Goal: Information Seeking & Learning: Check status

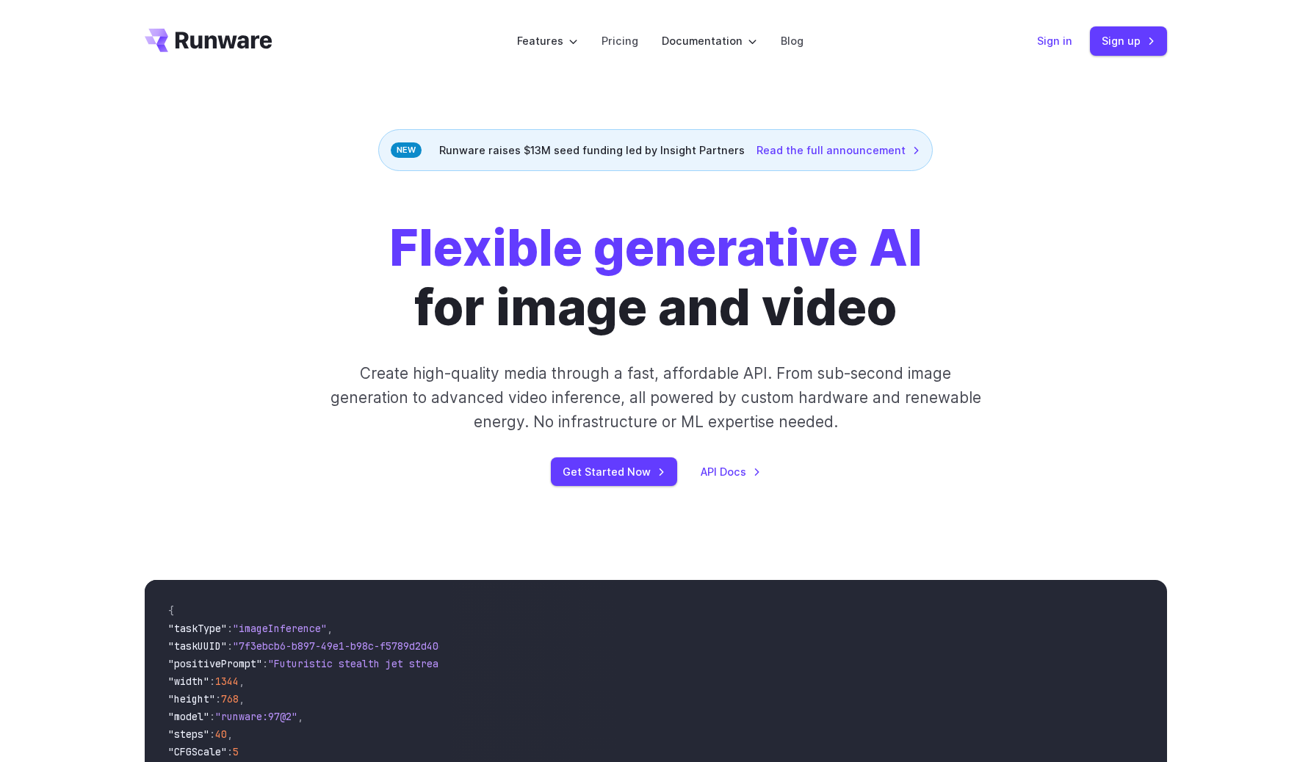
click at [1043, 47] on link "Sign in" at bounding box center [1054, 40] width 35 height 17
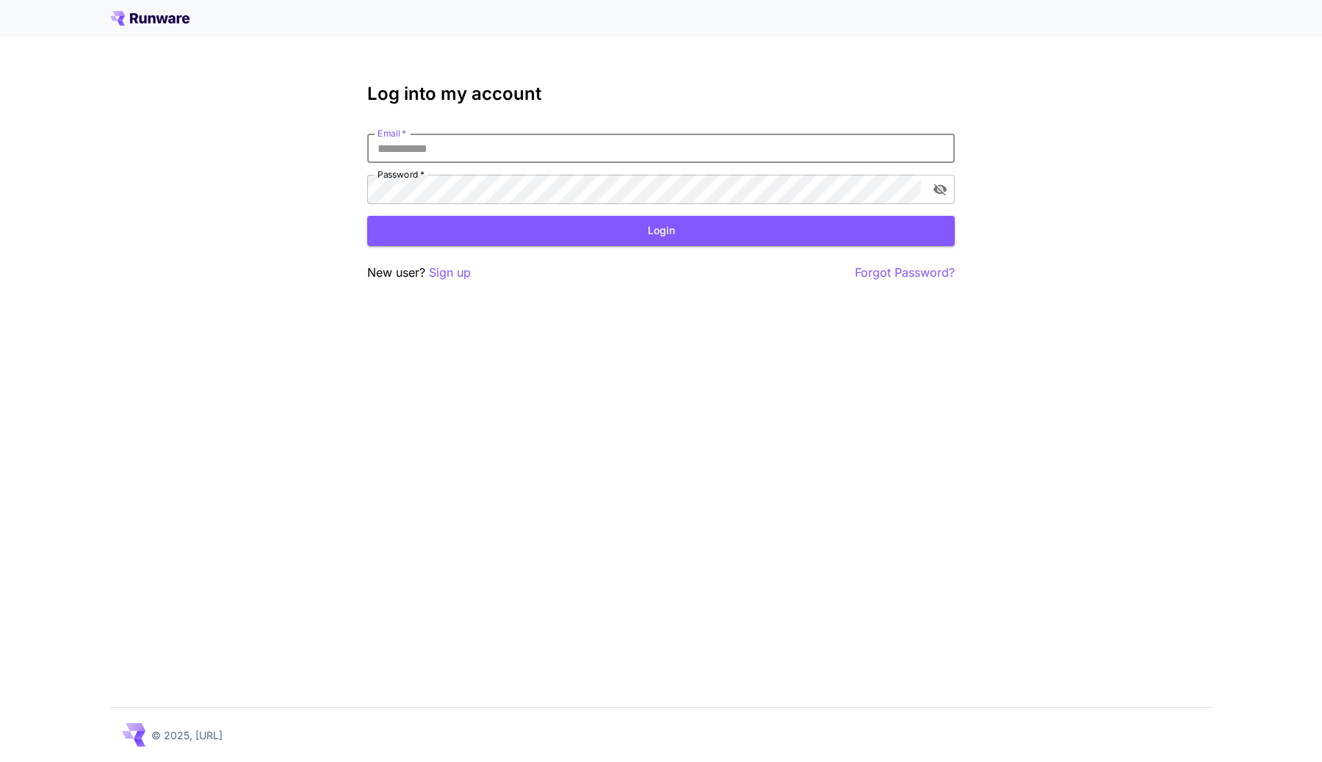
click at [495, 151] on input "Email   *" at bounding box center [660, 148] width 587 height 29
type input "**********"
click at [692, 222] on button "Login" at bounding box center [660, 231] width 587 height 30
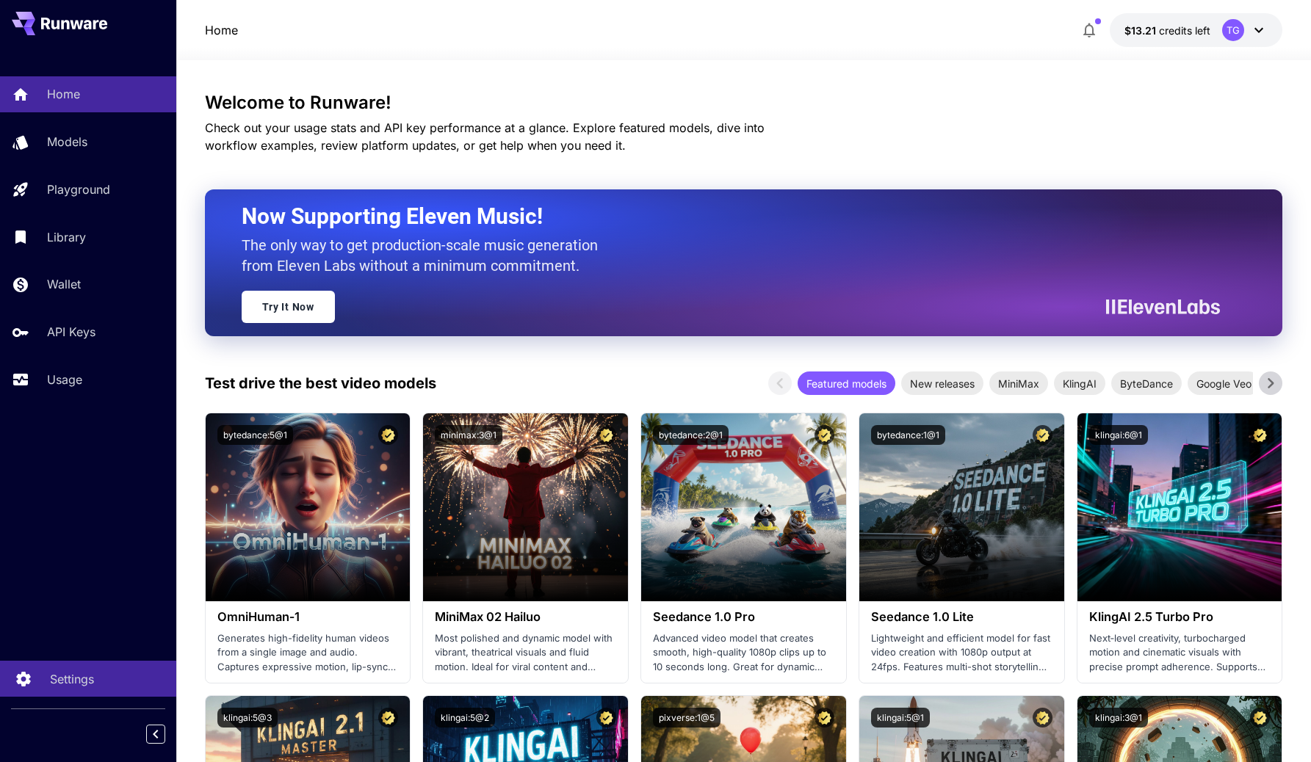
click at [74, 678] on p "Settings" at bounding box center [72, 679] width 44 height 18
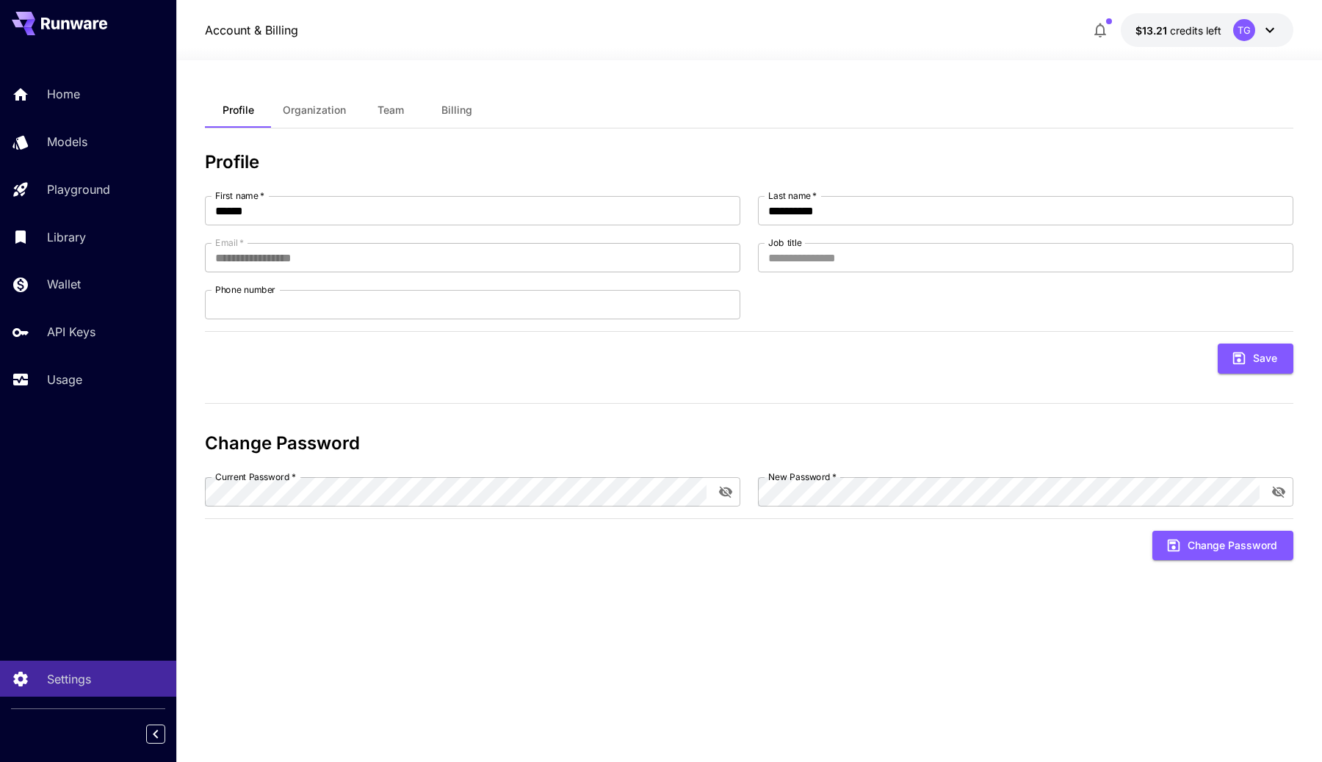
click at [424, 109] on button "Billing" at bounding box center [457, 110] width 66 height 35
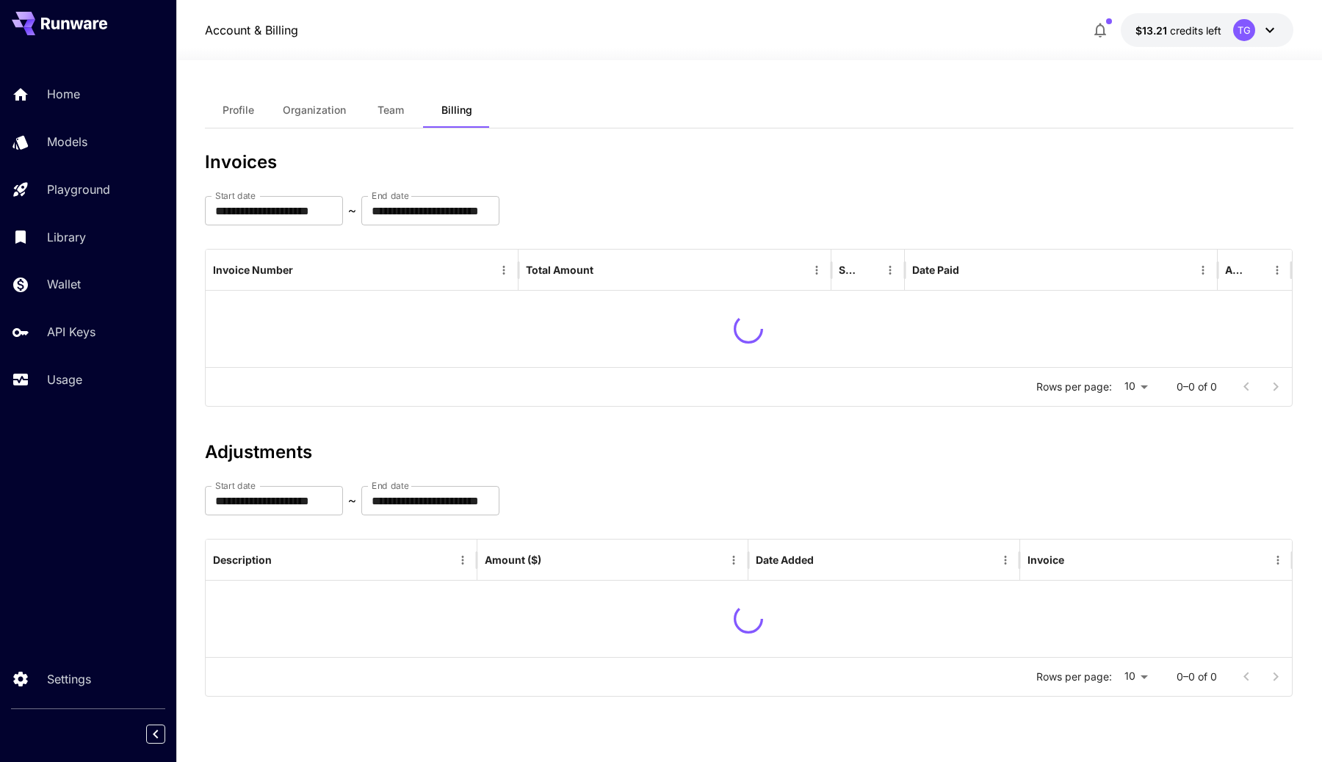
click at [382, 108] on span "Team" at bounding box center [390, 110] width 26 height 13
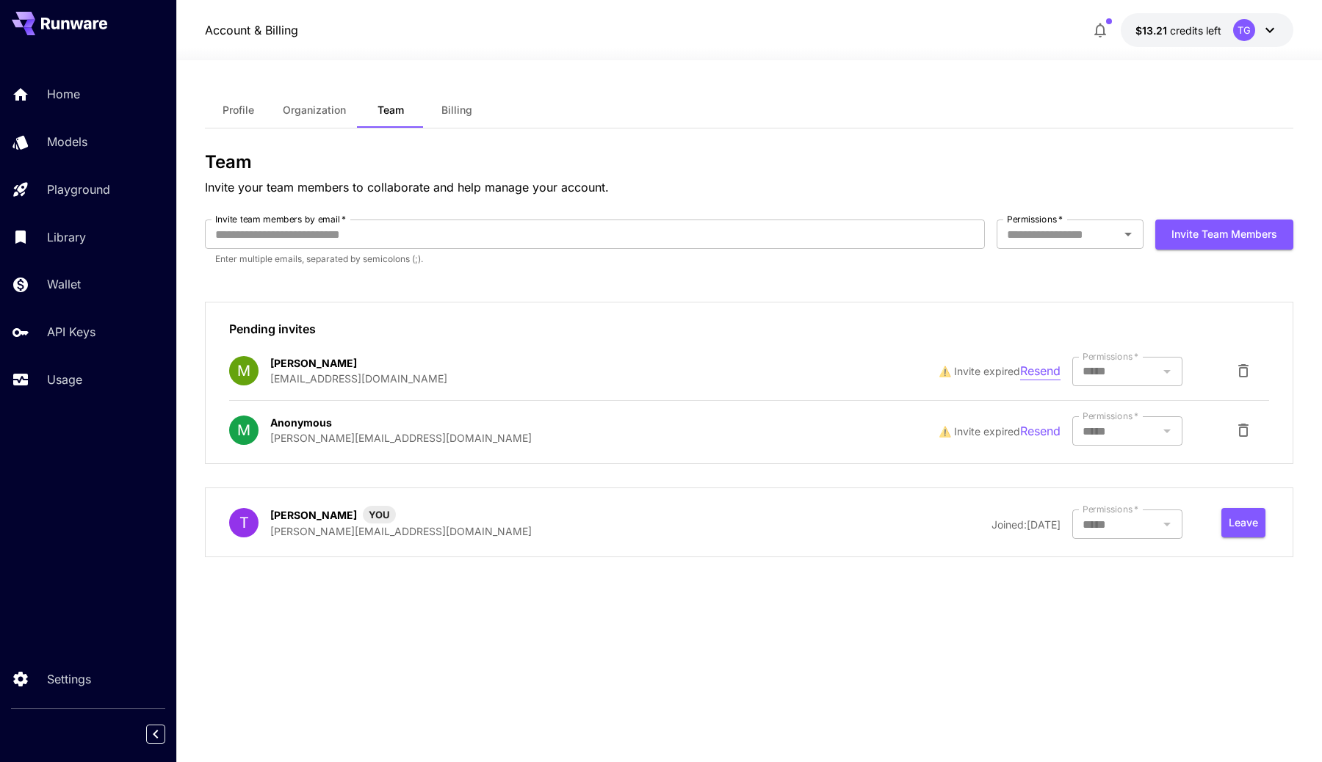
click at [1032, 375] on p "Resend" at bounding box center [1040, 371] width 40 height 18
click at [68, 388] on p "Usage" at bounding box center [67, 380] width 35 height 18
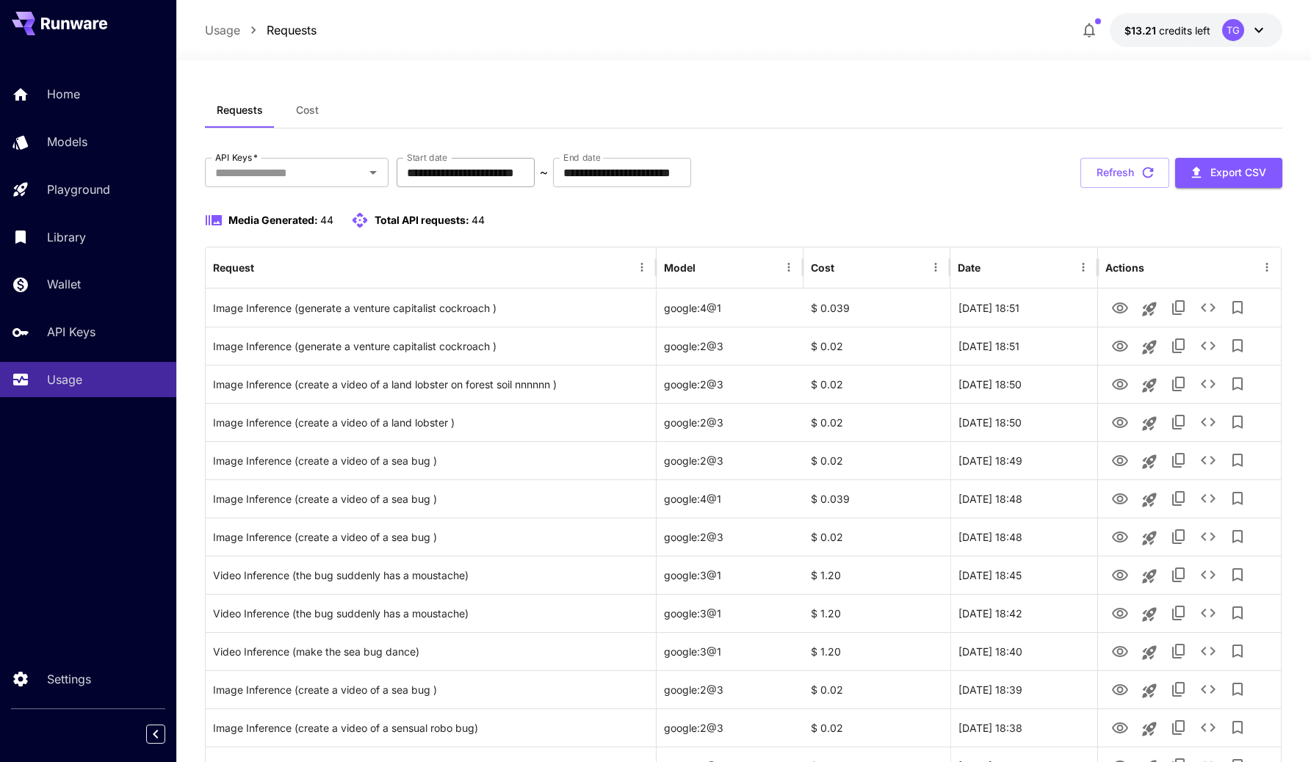
click at [488, 180] on input "**********" at bounding box center [465, 172] width 138 height 29
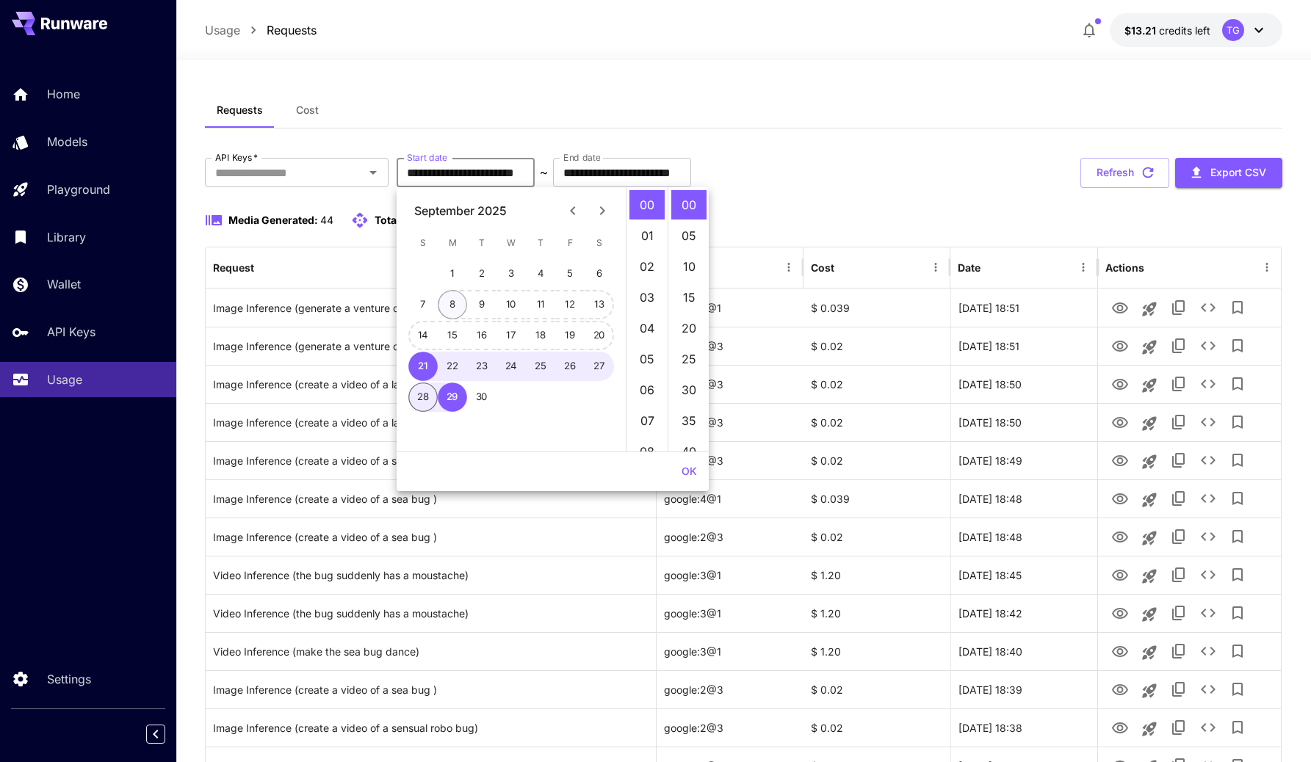
click at [453, 295] on button "8" at bounding box center [452, 304] width 29 height 29
click at [786, 158] on div "**********" at bounding box center [744, 173] width 1078 height 30
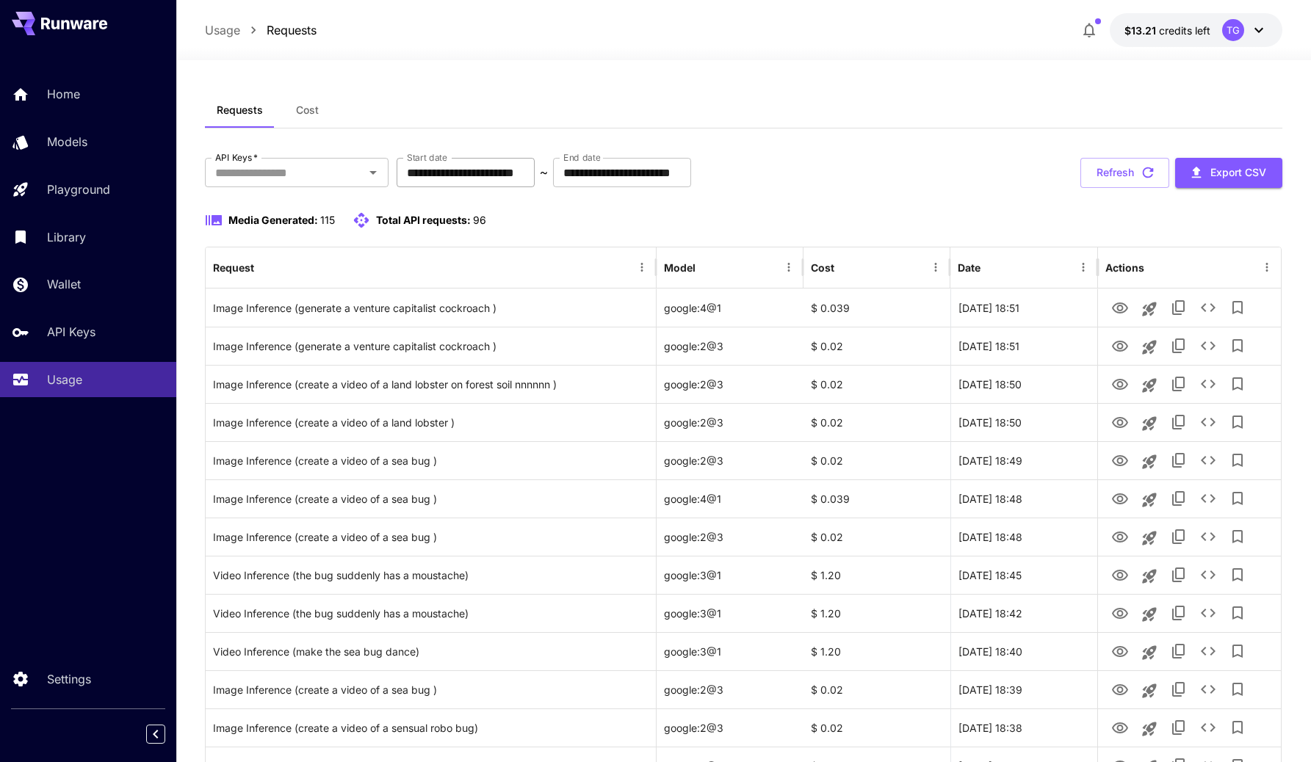
click at [472, 175] on input "**********" at bounding box center [465, 172] width 138 height 29
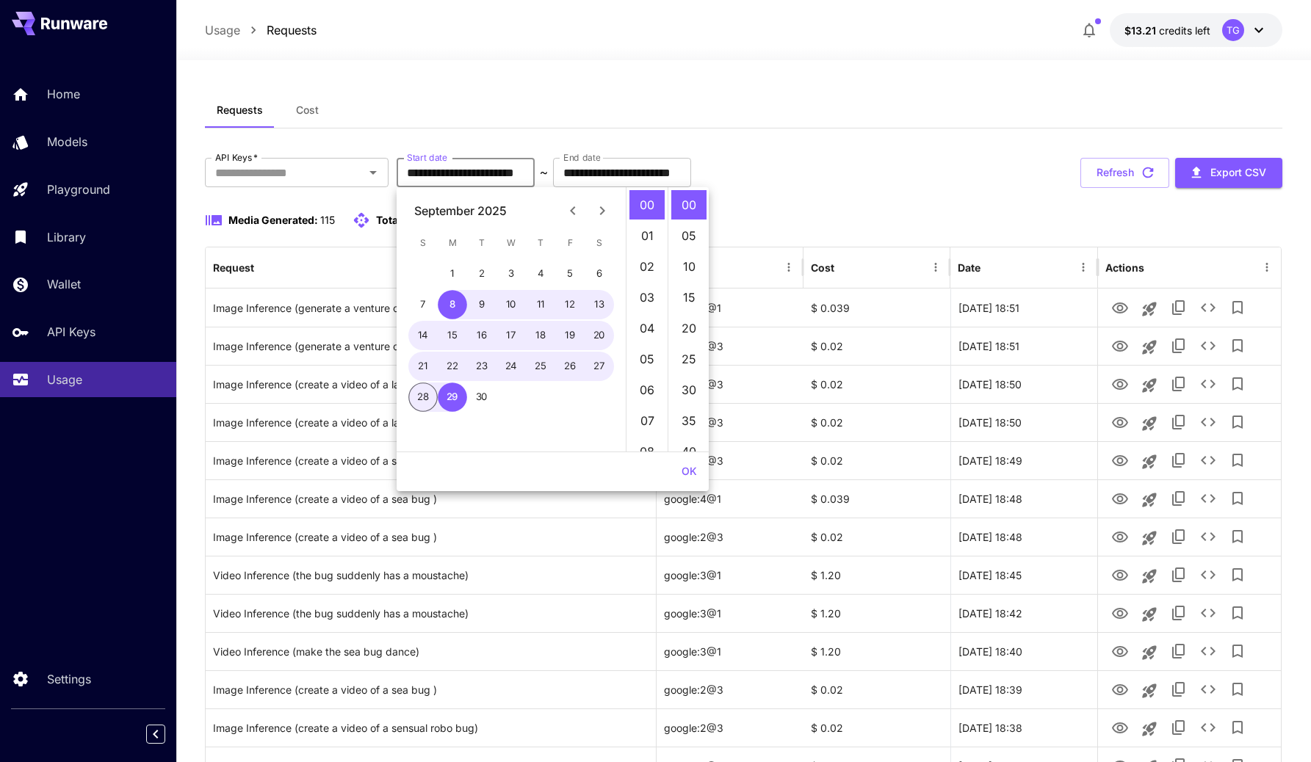
click at [518, 126] on div "Requests Cost" at bounding box center [744, 111] width 1078 height 36
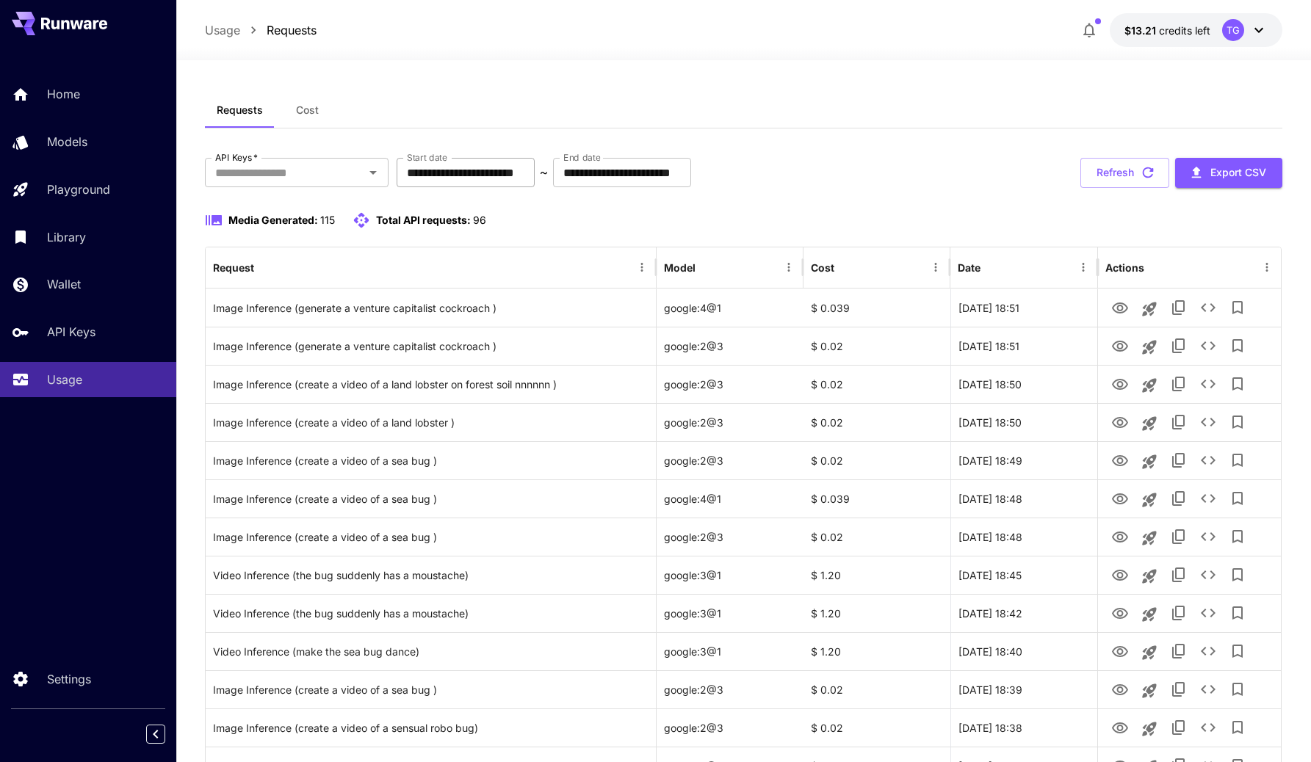
click at [464, 178] on input "**********" at bounding box center [465, 172] width 138 height 29
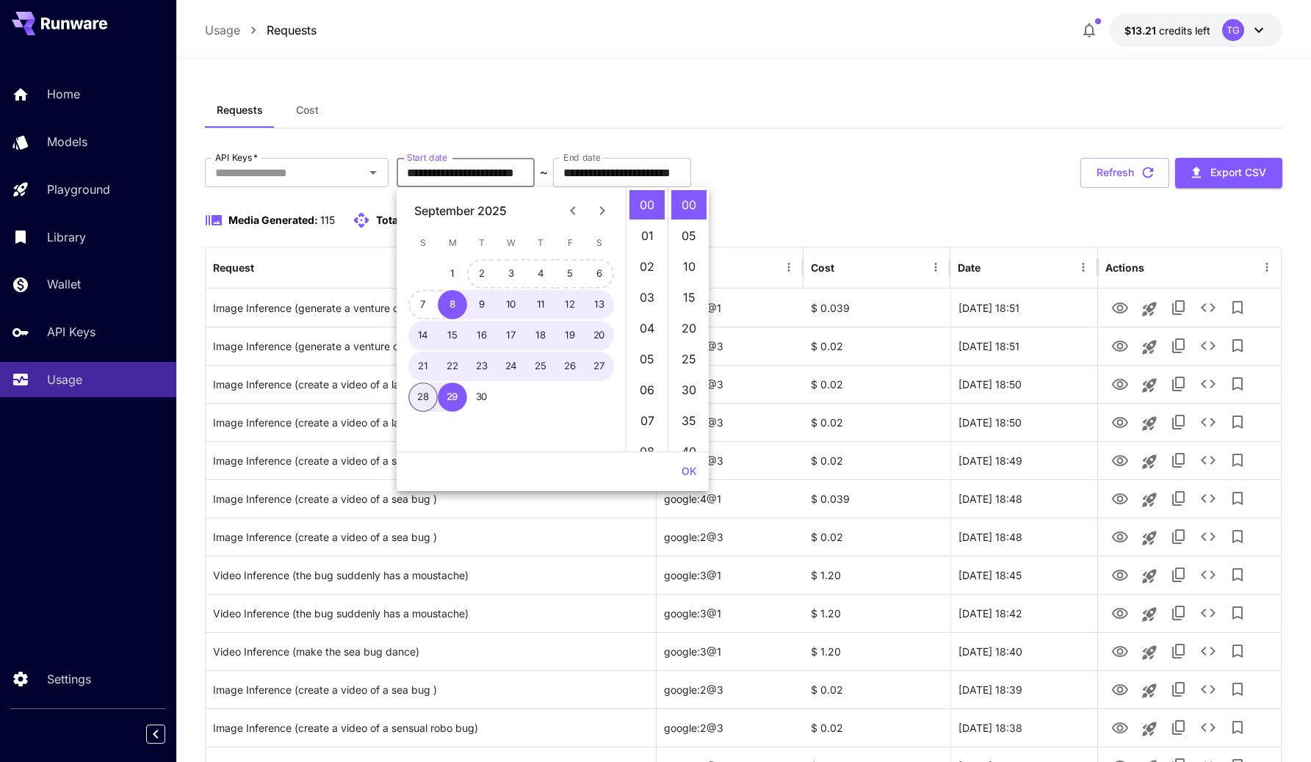
click at [447, 256] on span "M" at bounding box center [452, 242] width 26 height 29
click at [449, 278] on button "1" at bounding box center [452, 273] width 29 height 29
type input "**********"
click at [502, 120] on div "Requests Cost" at bounding box center [744, 111] width 1078 height 36
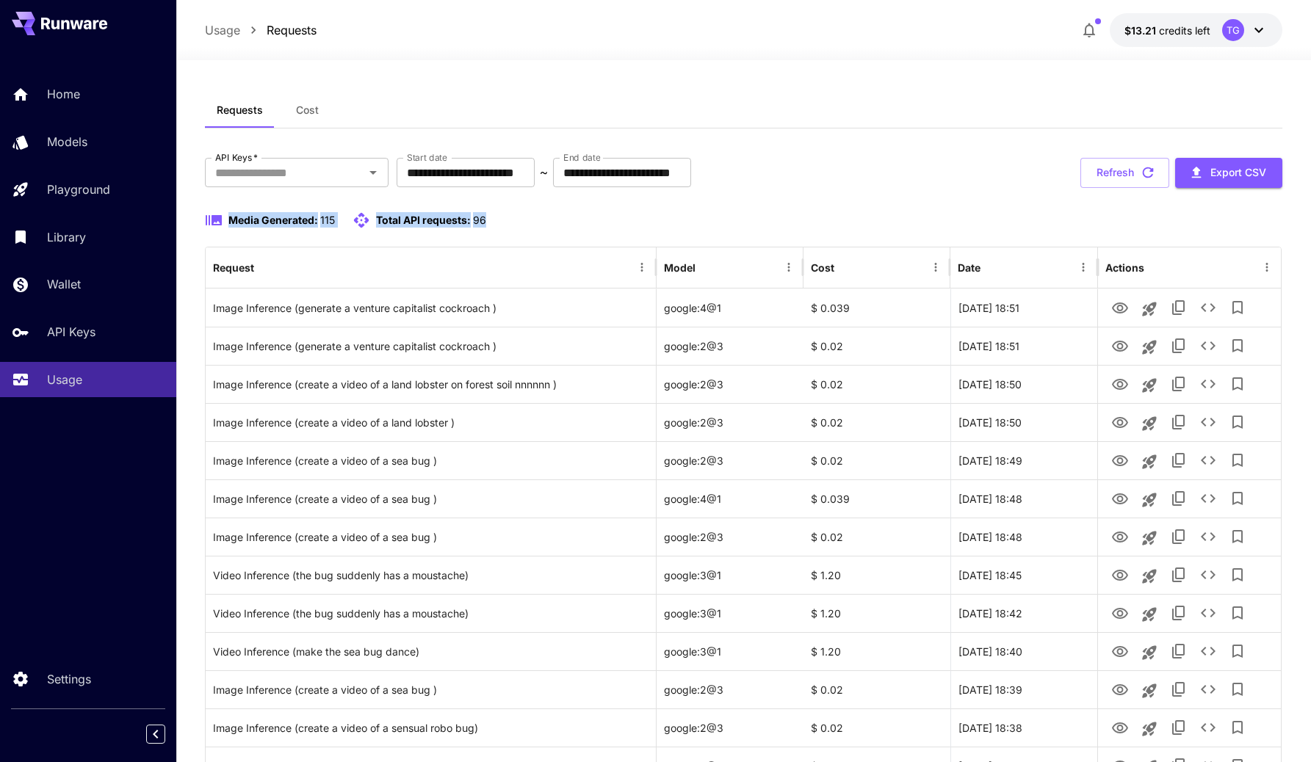
drag, startPoint x: 507, startPoint y: 213, endPoint x: 185, endPoint y: 213, distance: 322.3
drag, startPoint x: 185, startPoint y: 213, endPoint x: 496, endPoint y: 226, distance: 311.6
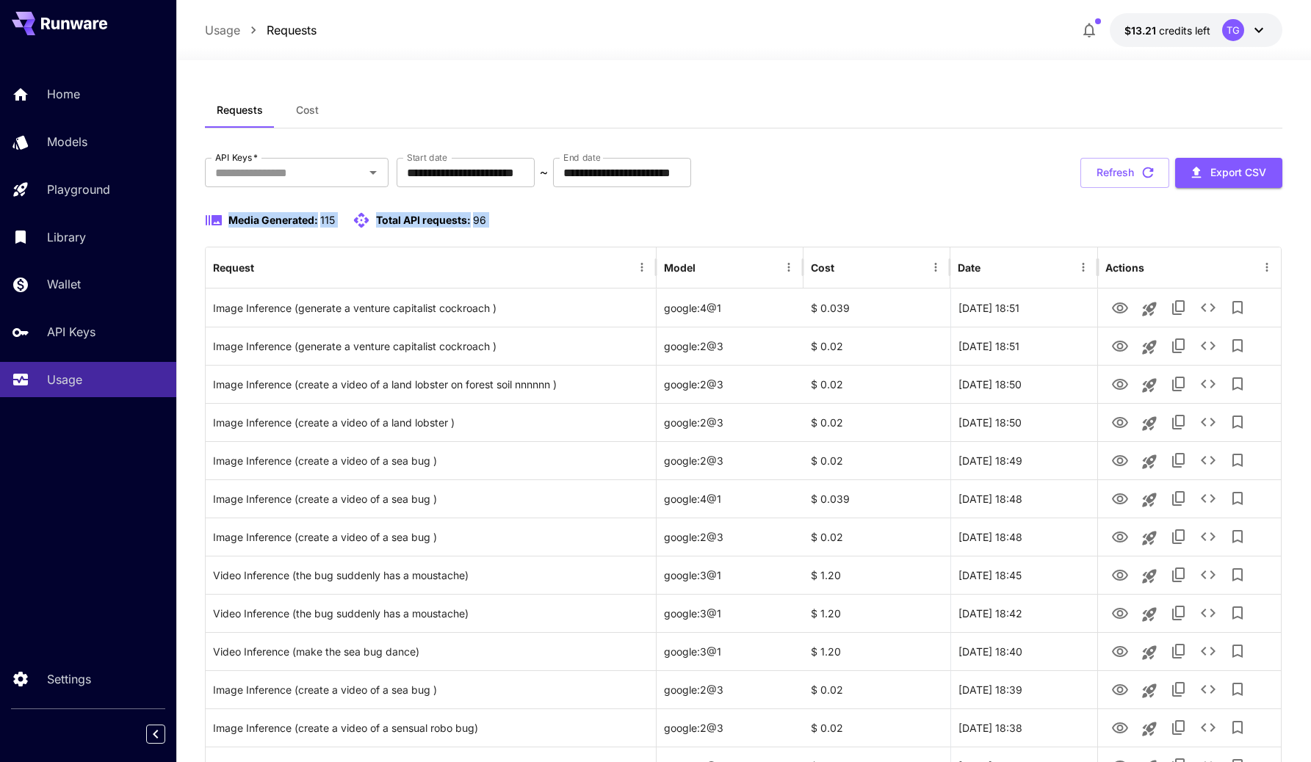
click at [496, 226] on div "Media Generated: 115 Total API requests: 96" at bounding box center [744, 220] width 1078 height 18
drag, startPoint x: 496, startPoint y: 226, endPoint x: 250, endPoint y: 220, distance: 246.8
click at [252, 222] on div "Media Generated: 115 Total API requests: 96" at bounding box center [744, 220] width 1078 height 18
drag, startPoint x: 216, startPoint y: 220, endPoint x: 590, endPoint y: 221, distance: 373.7
click at [590, 221] on div "Media Generated: 115 Total API requests: 96" at bounding box center [744, 220] width 1078 height 18
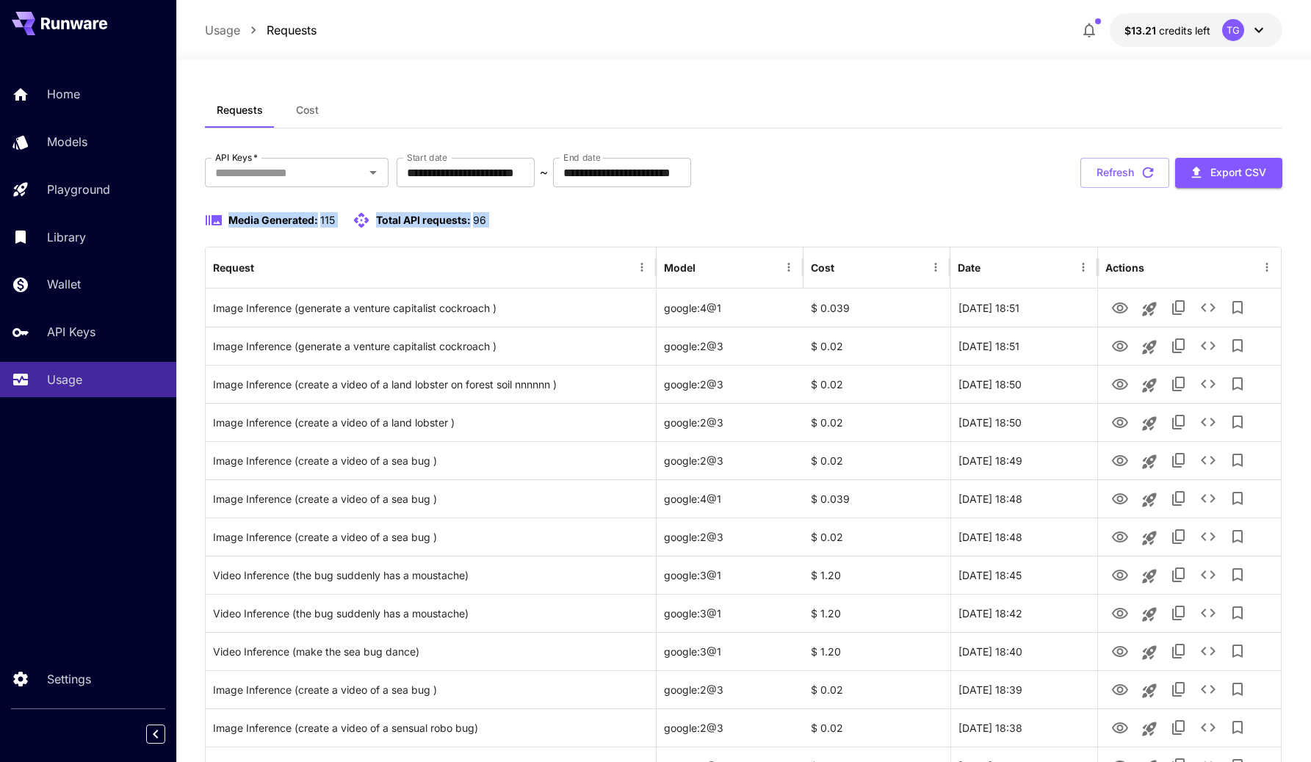
click at [590, 221] on div "Media Generated: 115 Total API requests: 96" at bounding box center [744, 220] width 1078 height 18
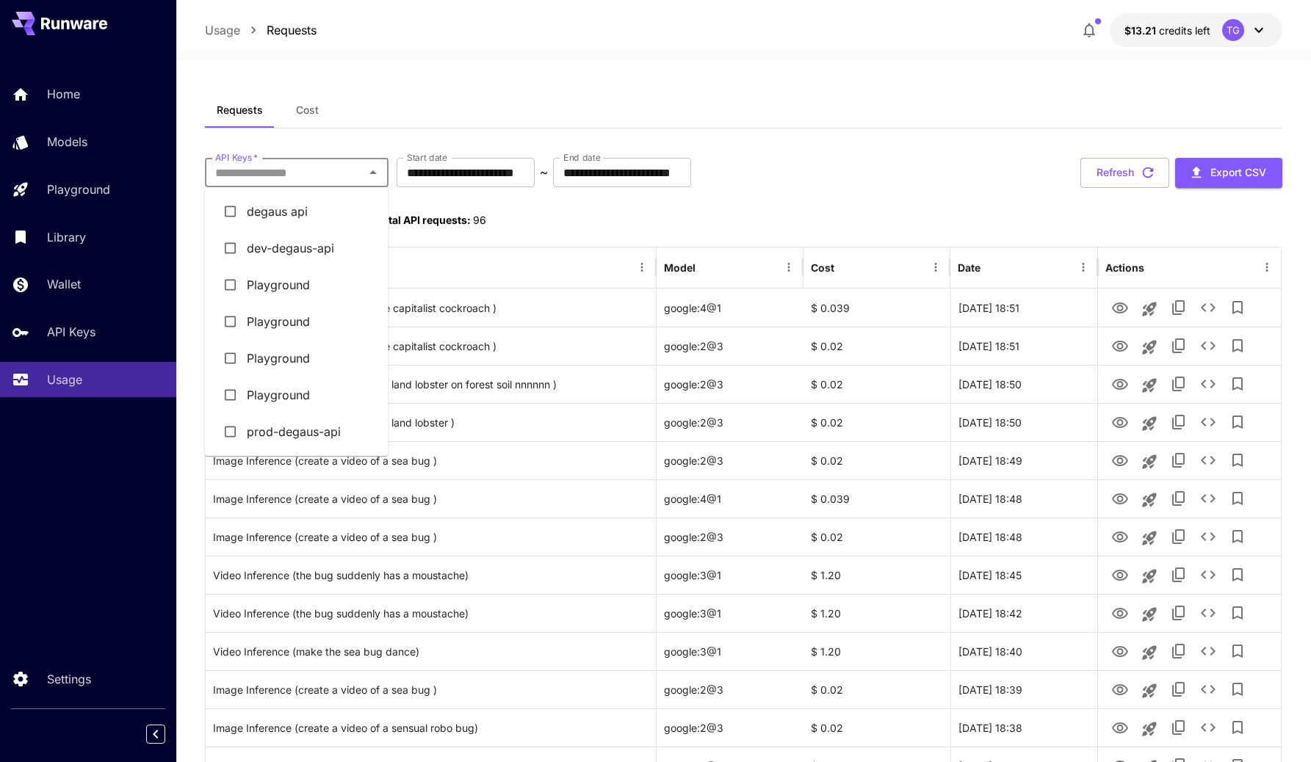
click at [334, 173] on input "API Keys   *" at bounding box center [284, 172] width 151 height 21
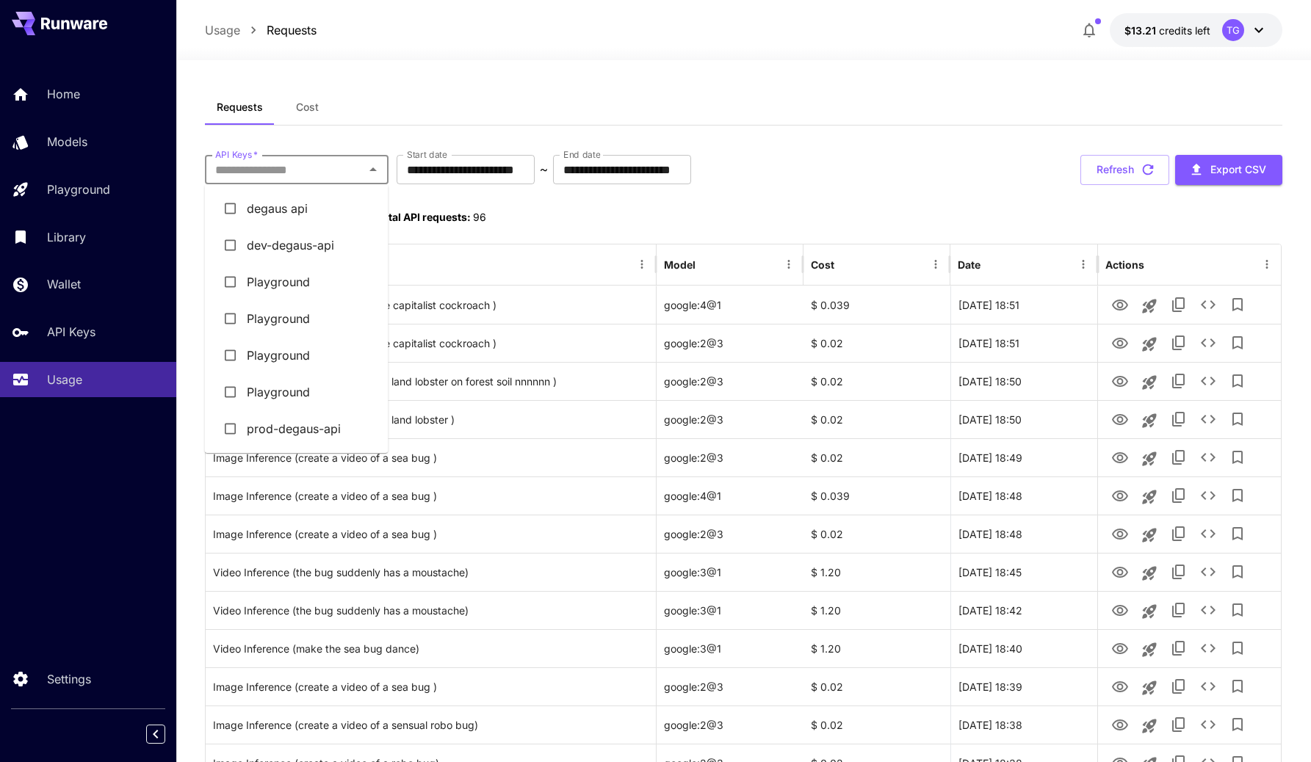
scroll to position [4, 0]
click at [432, 94] on div "Requests Cost" at bounding box center [744, 106] width 1078 height 36
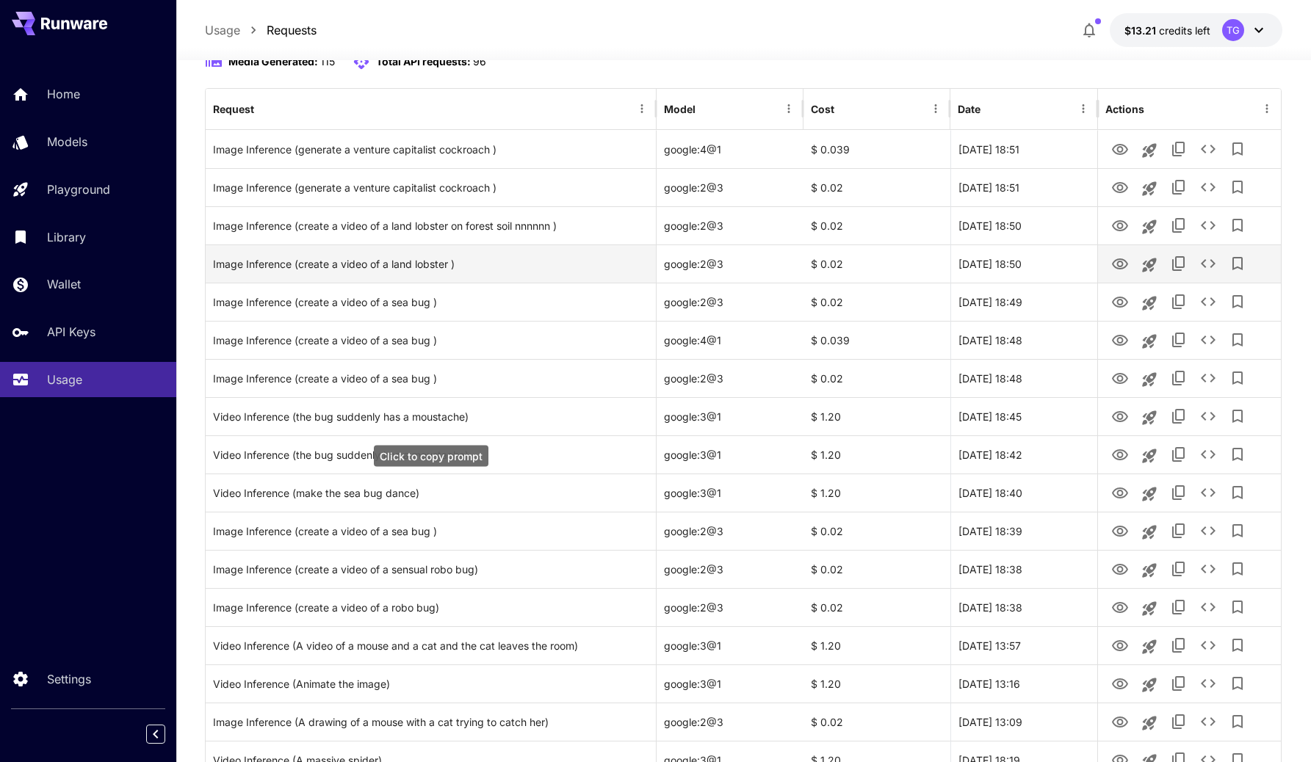
scroll to position [0, 0]
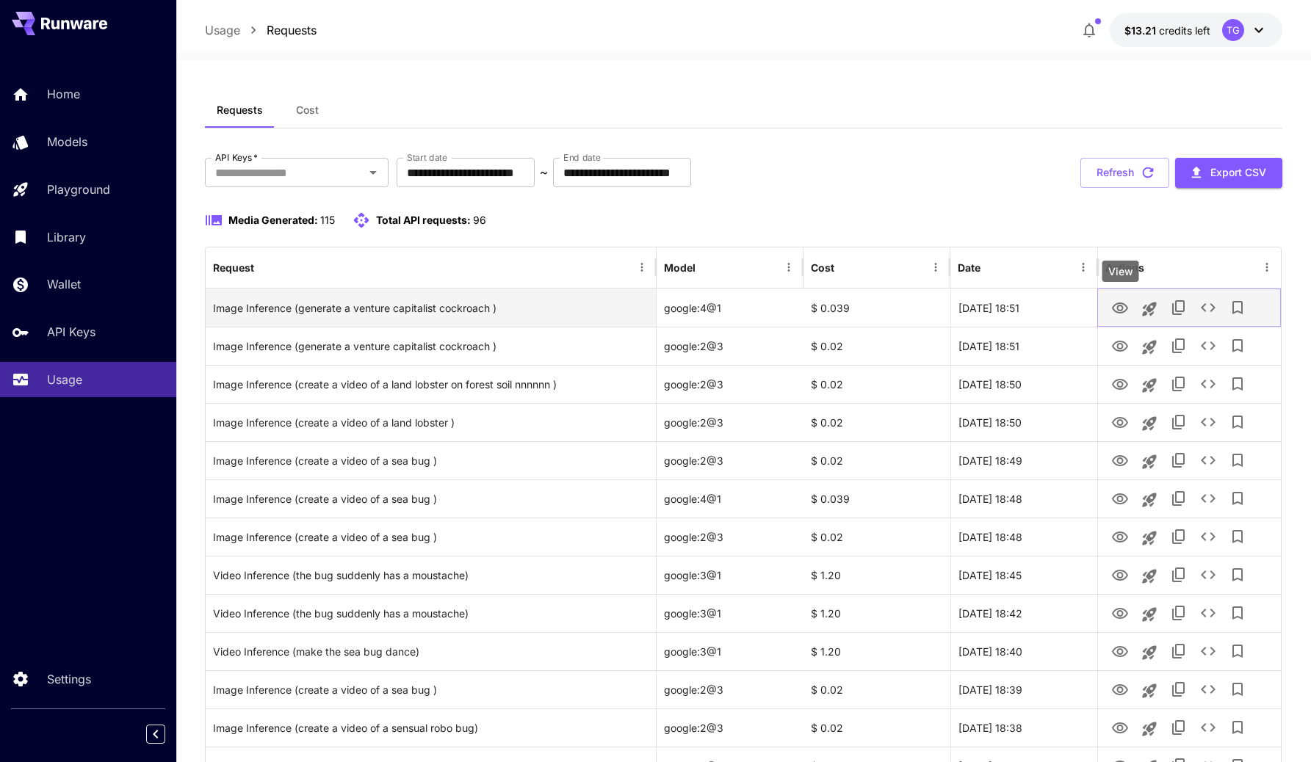
click at [1122, 313] on icon "View" at bounding box center [1120, 307] width 16 height 11
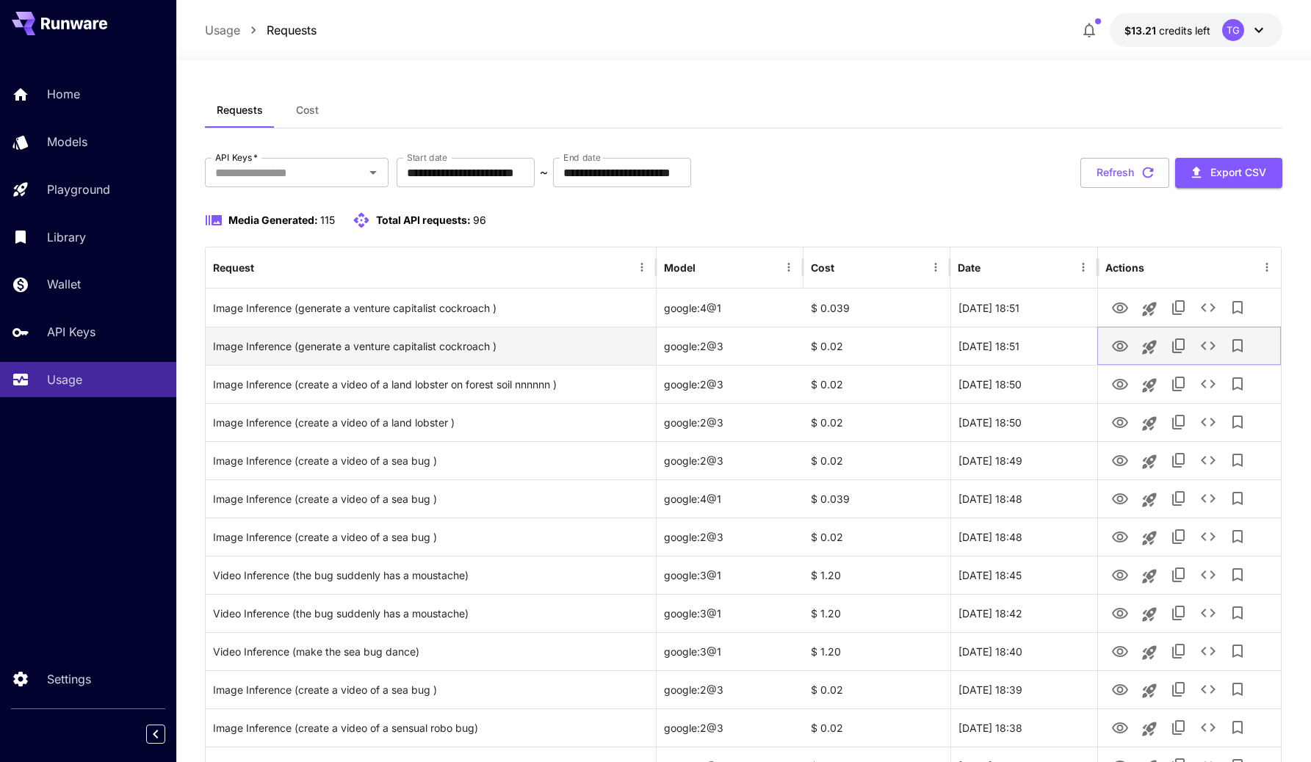
click at [1117, 352] on icon "View" at bounding box center [1120, 347] width 18 height 18
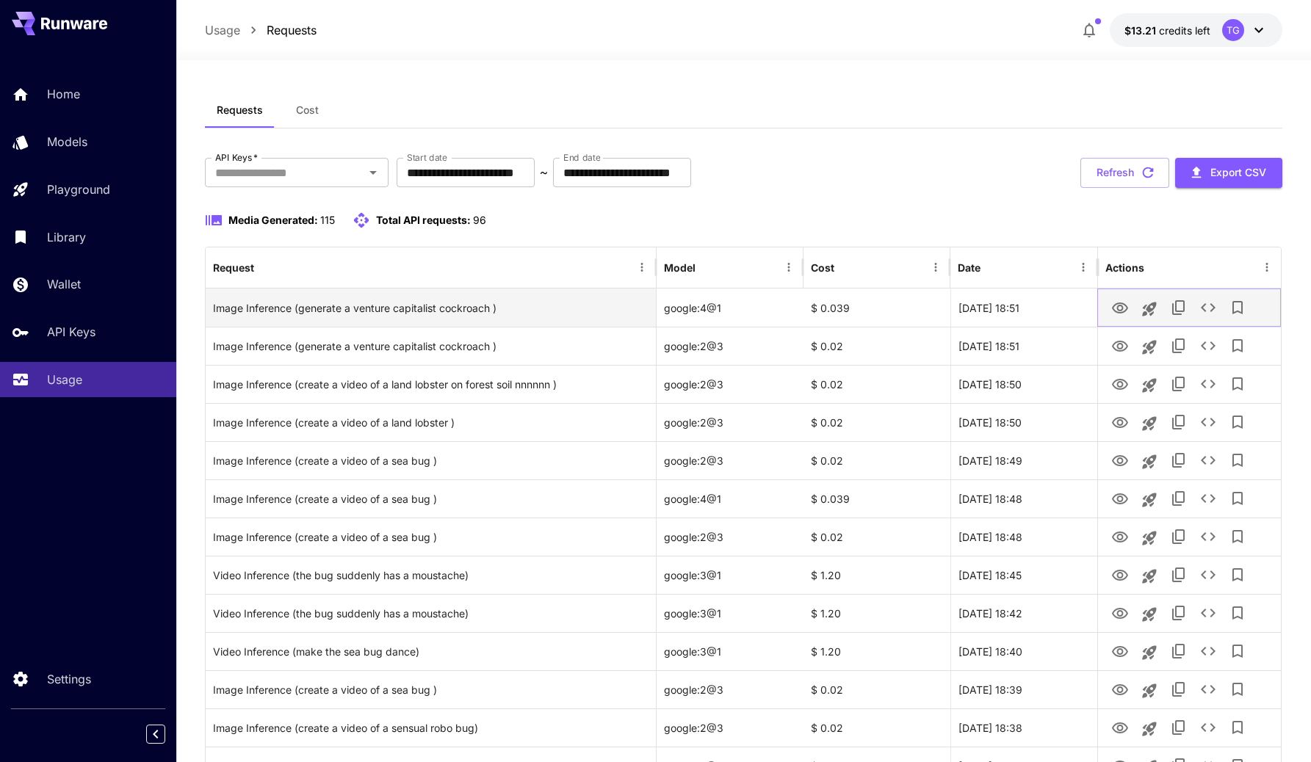
click at [1120, 307] on icon "View" at bounding box center [1120, 309] width 18 height 18
